Goal: Complete application form

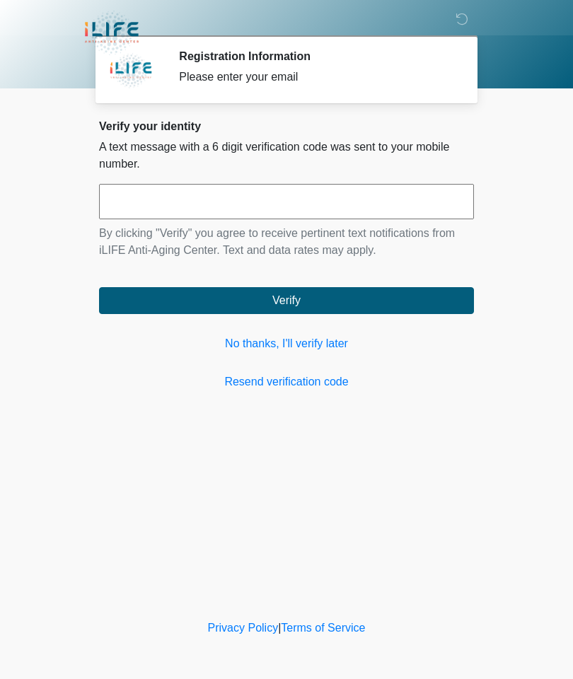
click at [304, 340] on link "No thanks, I'll verify later" at bounding box center [286, 343] width 375 height 17
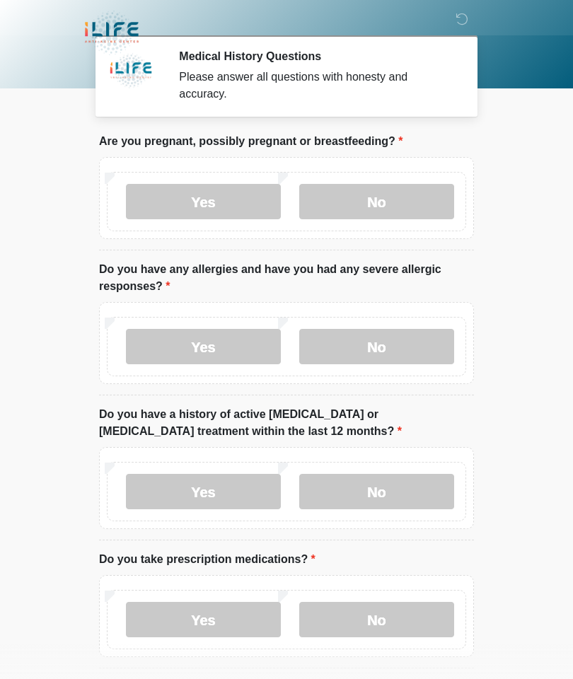
click at [402, 191] on label "No" at bounding box center [376, 201] width 155 height 35
click at [381, 352] on label "No" at bounding box center [376, 346] width 155 height 35
click at [392, 490] on label "No" at bounding box center [376, 491] width 155 height 35
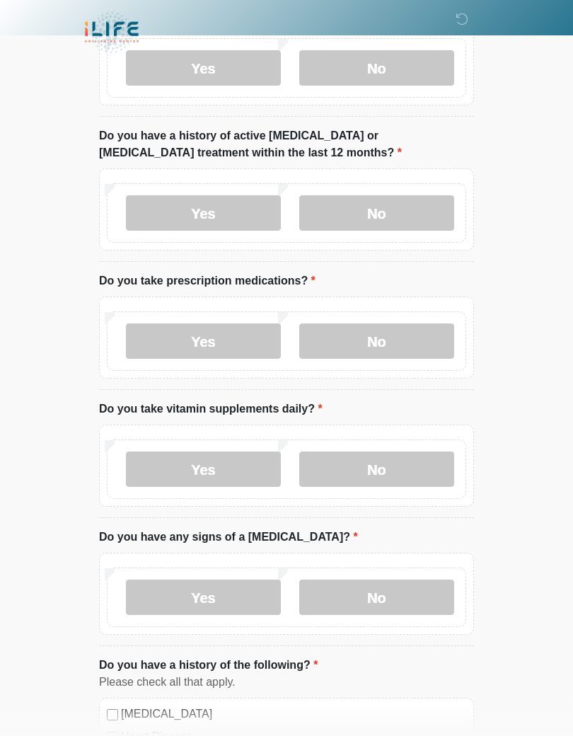
click at [384, 330] on label "No" at bounding box center [376, 341] width 155 height 35
click at [376, 468] on label "No" at bounding box center [376, 468] width 155 height 35
click at [386, 589] on label "No" at bounding box center [376, 597] width 155 height 35
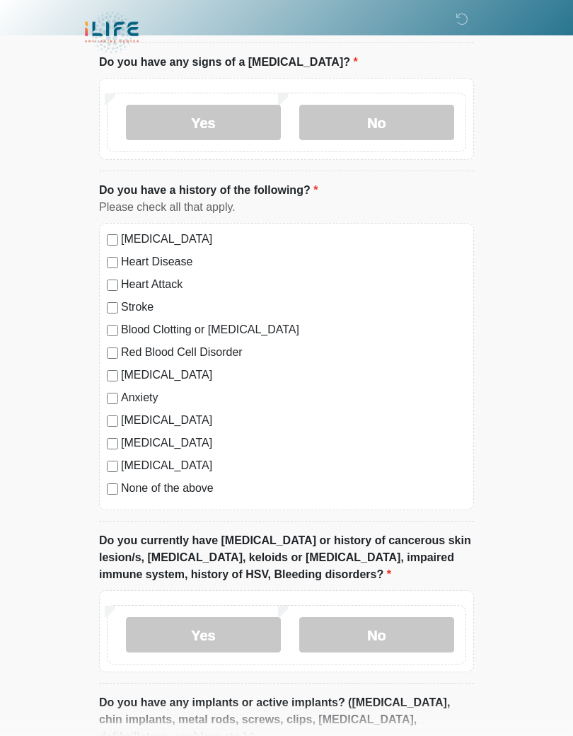
scroll to position [754, 0]
click at [384, 634] on label "No" at bounding box center [376, 634] width 155 height 35
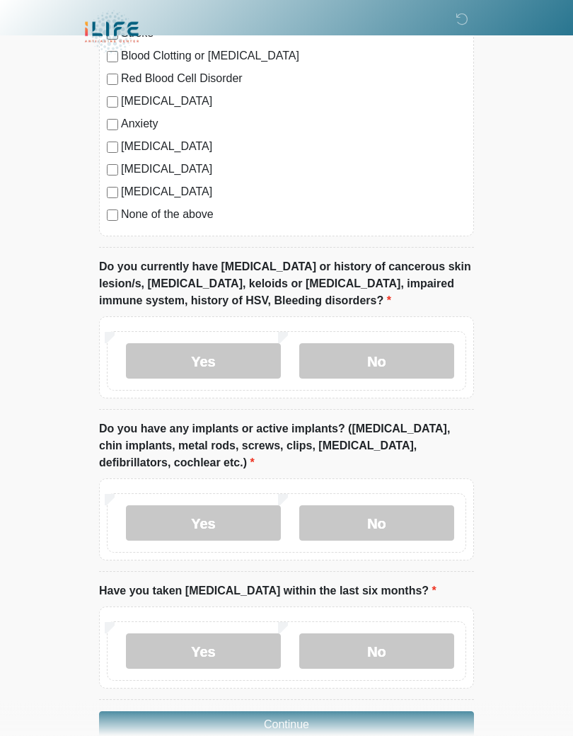
click at [388, 522] on label "No" at bounding box center [376, 523] width 155 height 35
click at [370, 647] on label "No" at bounding box center [376, 650] width 155 height 35
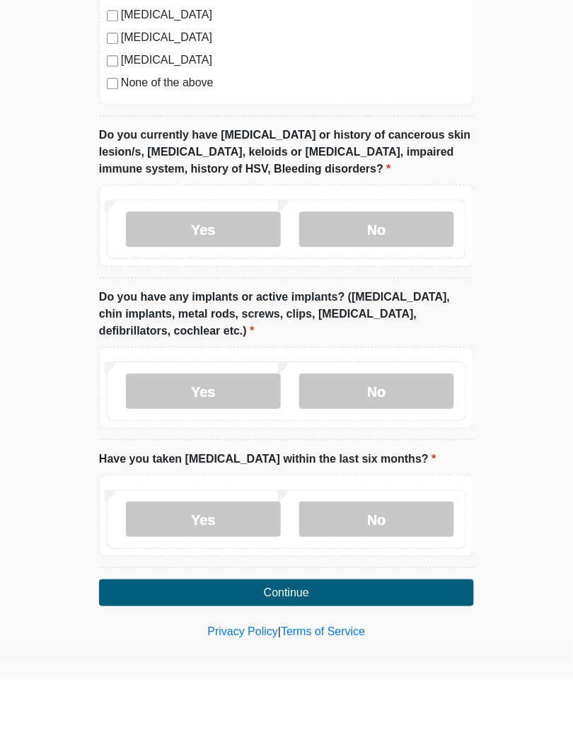
scroll to position [1103, 0]
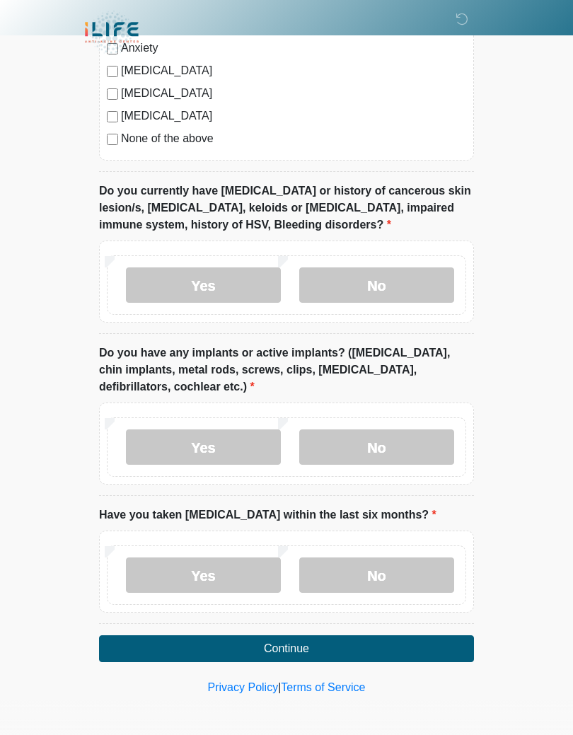
click at [284, 647] on button "Continue" at bounding box center [286, 648] width 375 height 27
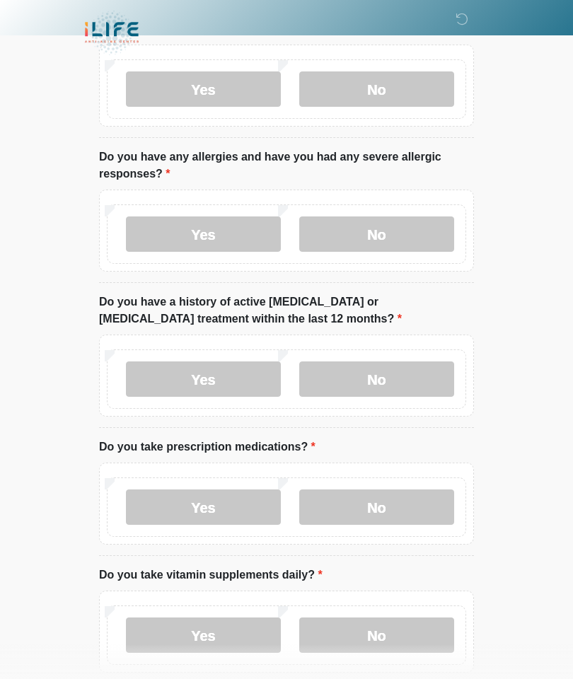
scroll to position [0, 0]
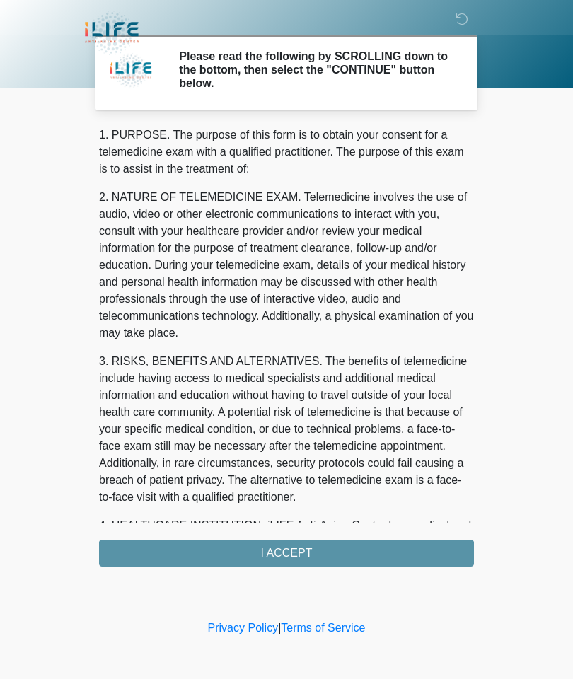
click at [292, 557] on div "1. PURPOSE. The purpose of this form is to obtain your consent for a telemedici…" at bounding box center [286, 347] width 375 height 440
click at [268, 541] on div "1. PURPOSE. The purpose of this form is to obtain your consent for a telemedici…" at bounding box center [286, 347] width 375 height 440
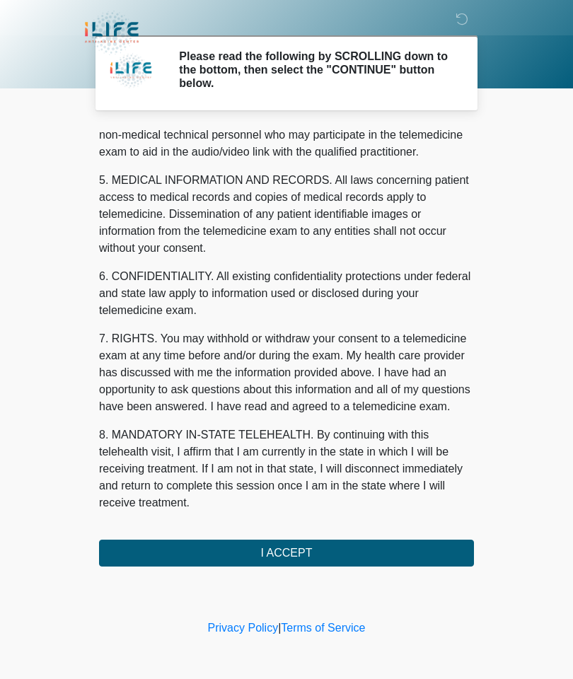
click at [289, 553] on button "I ACCEPT" at bounding box center [286, 553] width 375 height 27
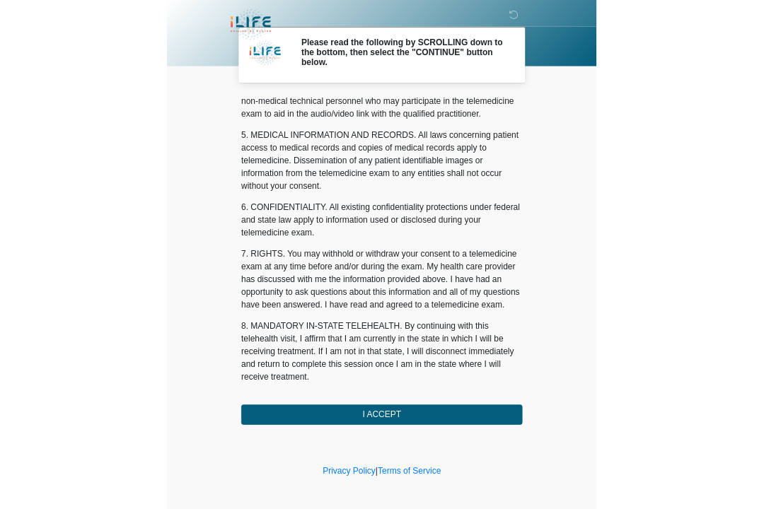
scroll to position [425, 0]
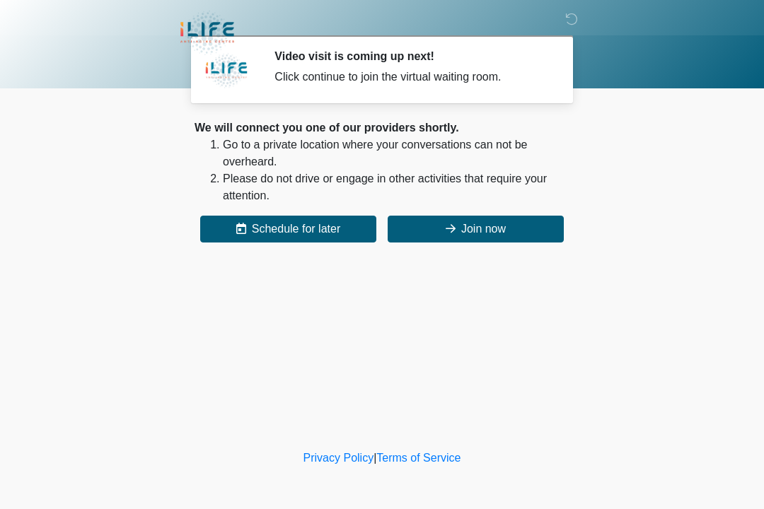
click at [497, 216] on button "Join now" at bounding box center [476, 229] width 176 height 27
